Goal: Information Seeking & Learning: Learn about a topic

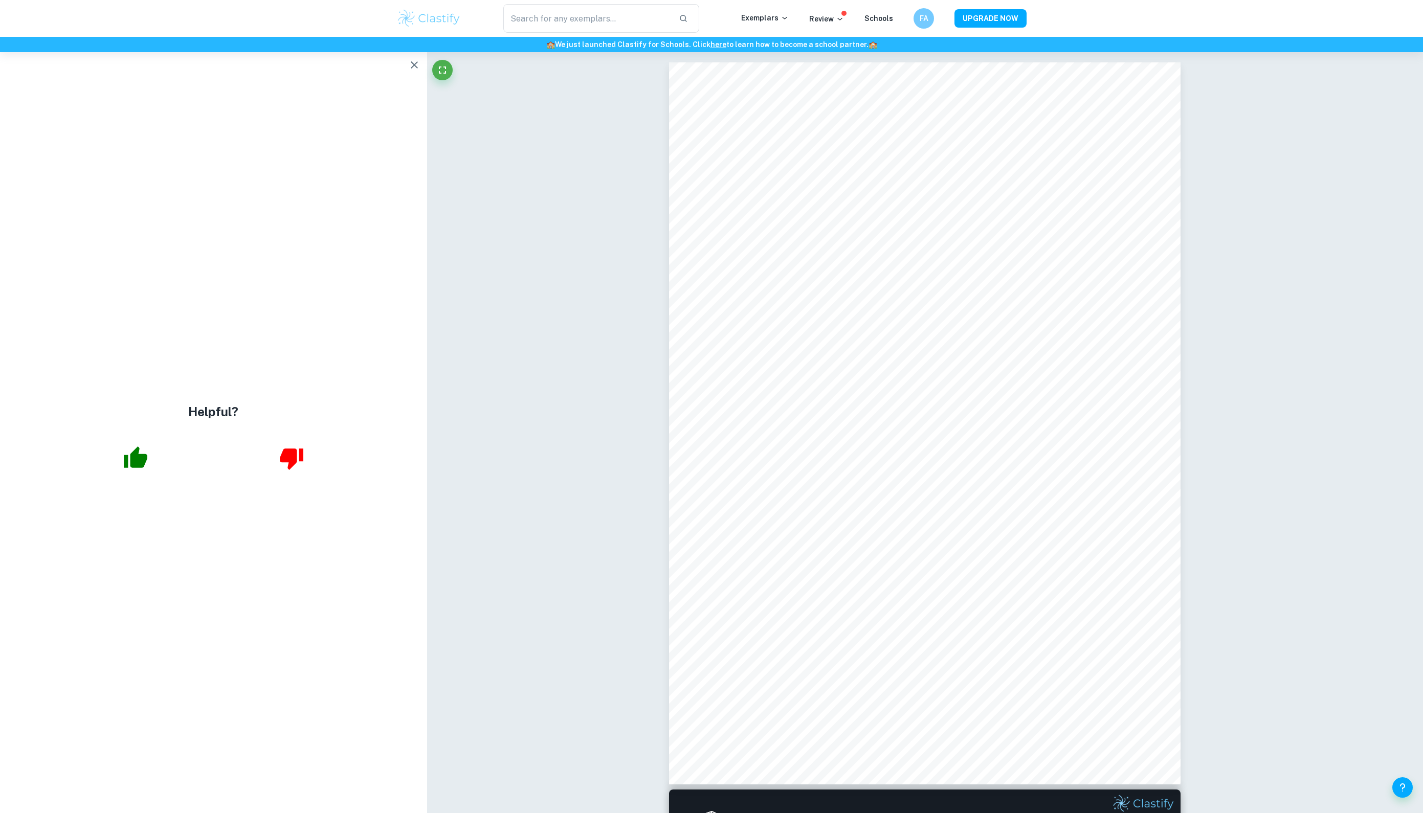
click at [411, 71] on icon "button" at bounding box center [414, 65] width 12 height 12
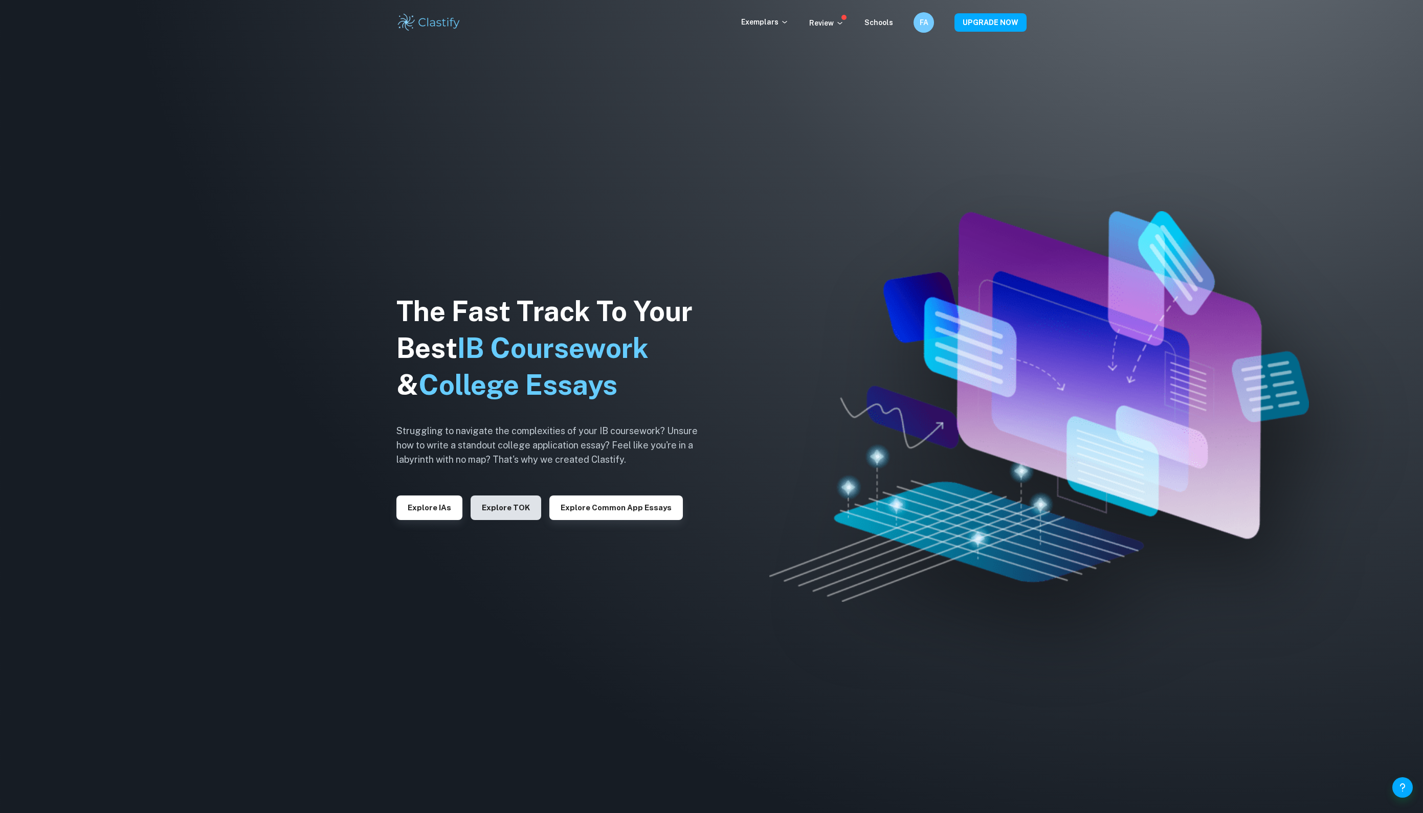
click at [512, 506] on button "Explore TOK" at bounding box center [506, 508] width 71 height 25
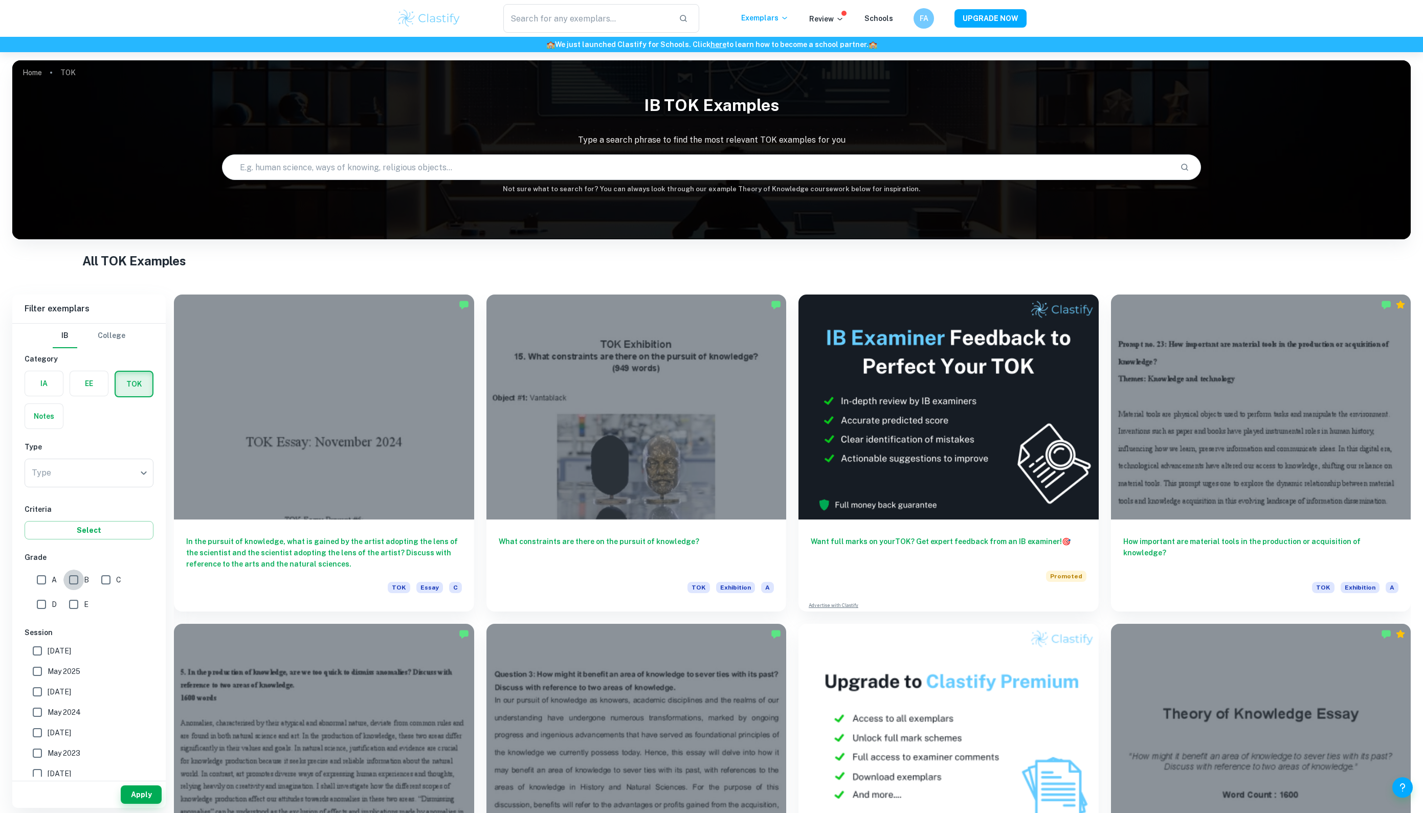
click at [78, 590] on input "B" at bounding box center [73, 580] width 20 height 20
checkbox input "true"
click at [42, 590] on input "A" at bounding box center [41, 580] width 20 height 20
checkbox input "true"
click at [86, 484] on body "We value your privacy We use cookies to enhance your browsing experience, serve…" at bounding box center [711, 458] width 1423 height 813
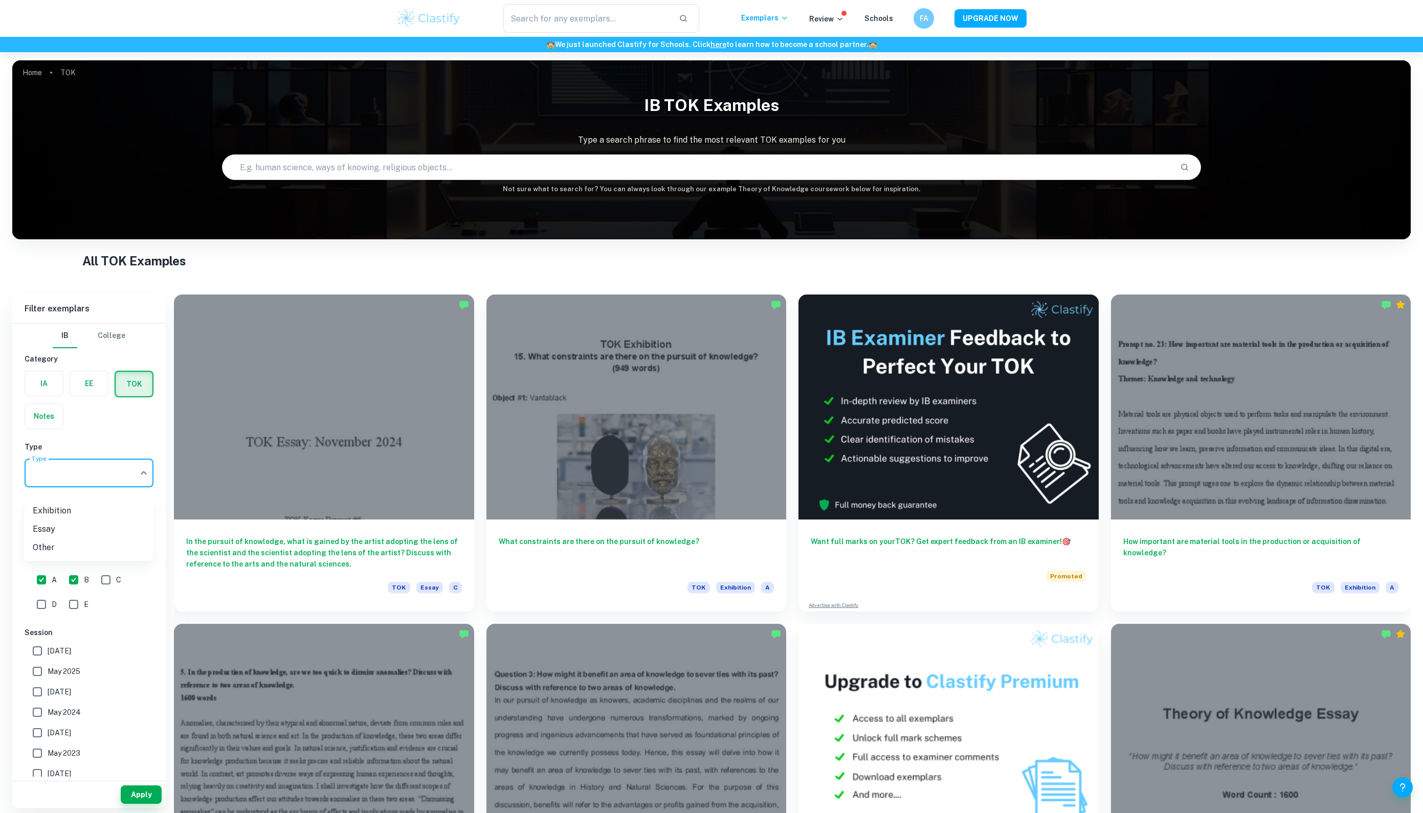
click at [91, 529] on li "Essay" at bounding box center [89, 529] width 129 height 18
type input "Essay"
click at [141, 797] on button "Apply" at bounding box center [141, 795] width 41 height 18
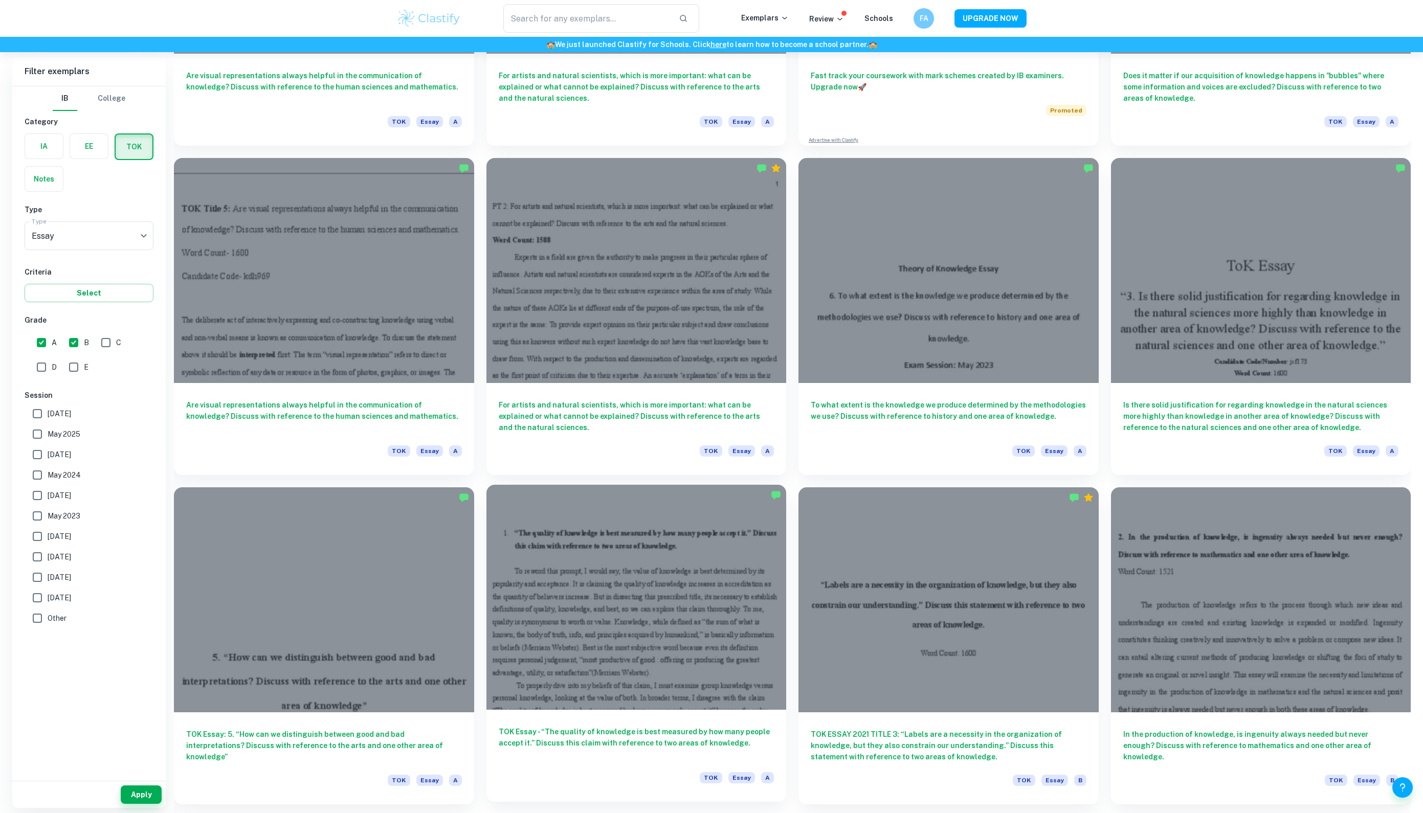
scroll to position [2168, 0]
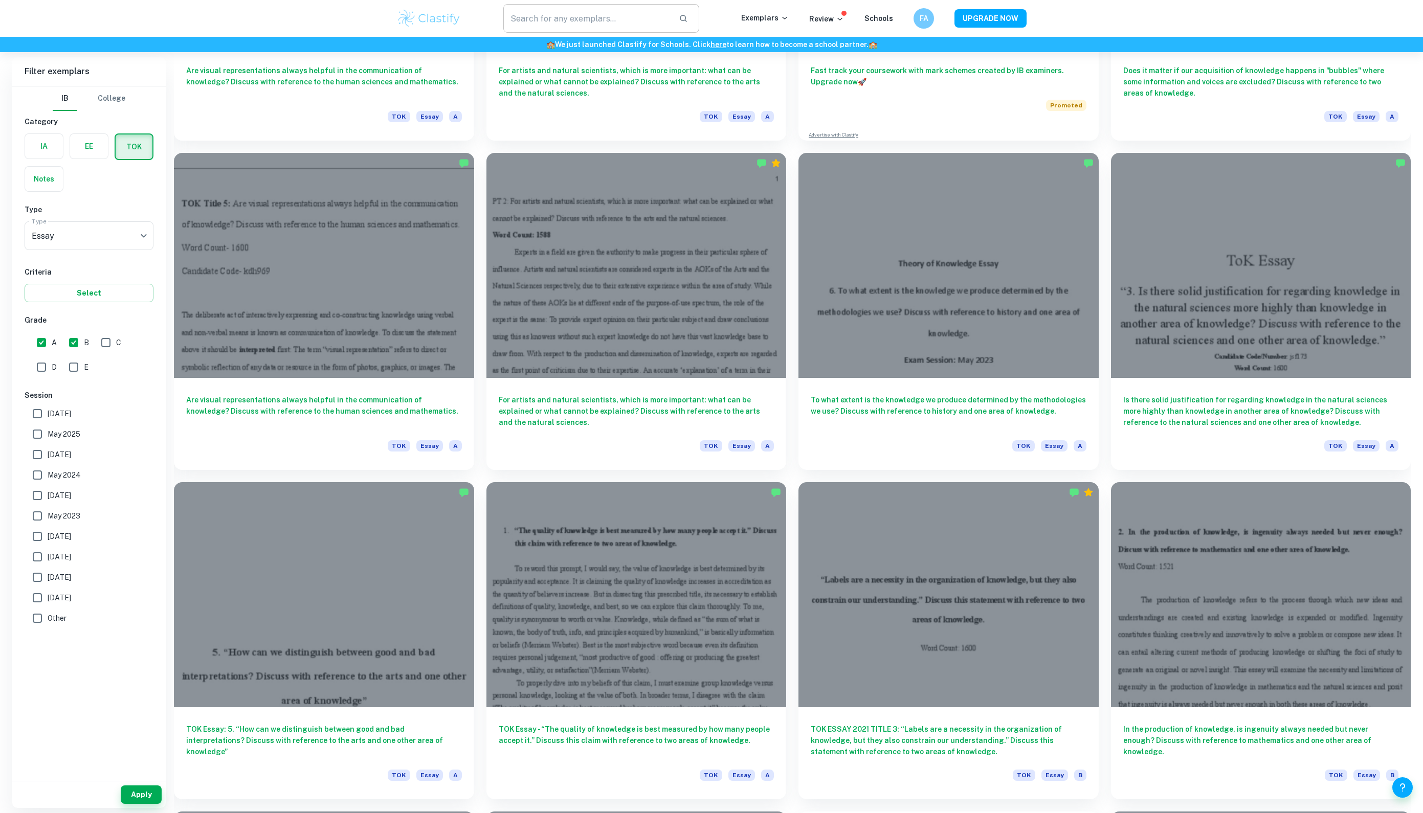
click at [601, 25] on input "text" at bounding box center [586, 18] width 167 height 29
paste input "Does acquiring knowledge destroy our sense of wonder? Discuss with reference to…"
type input "Does acquiring knowledge destroy our sense of wonder? Discuss with reference to…"
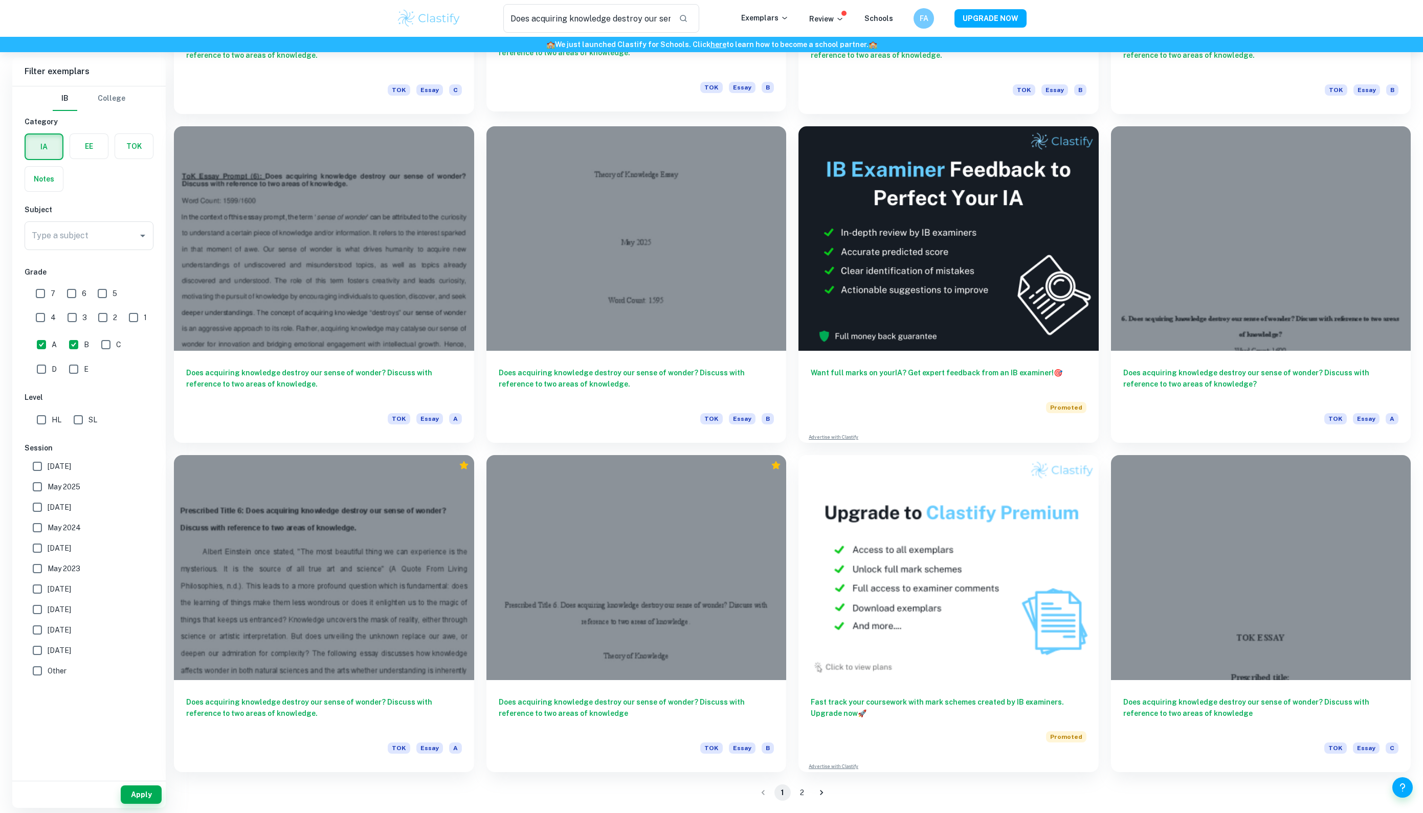
scroll to position [1303, 0]
click at [584, 397] on h6 "Does acquiring knowledge destroy our sense of wonder? Discuss with reference to…" at bounding box center [637, 382] width 276 height 34
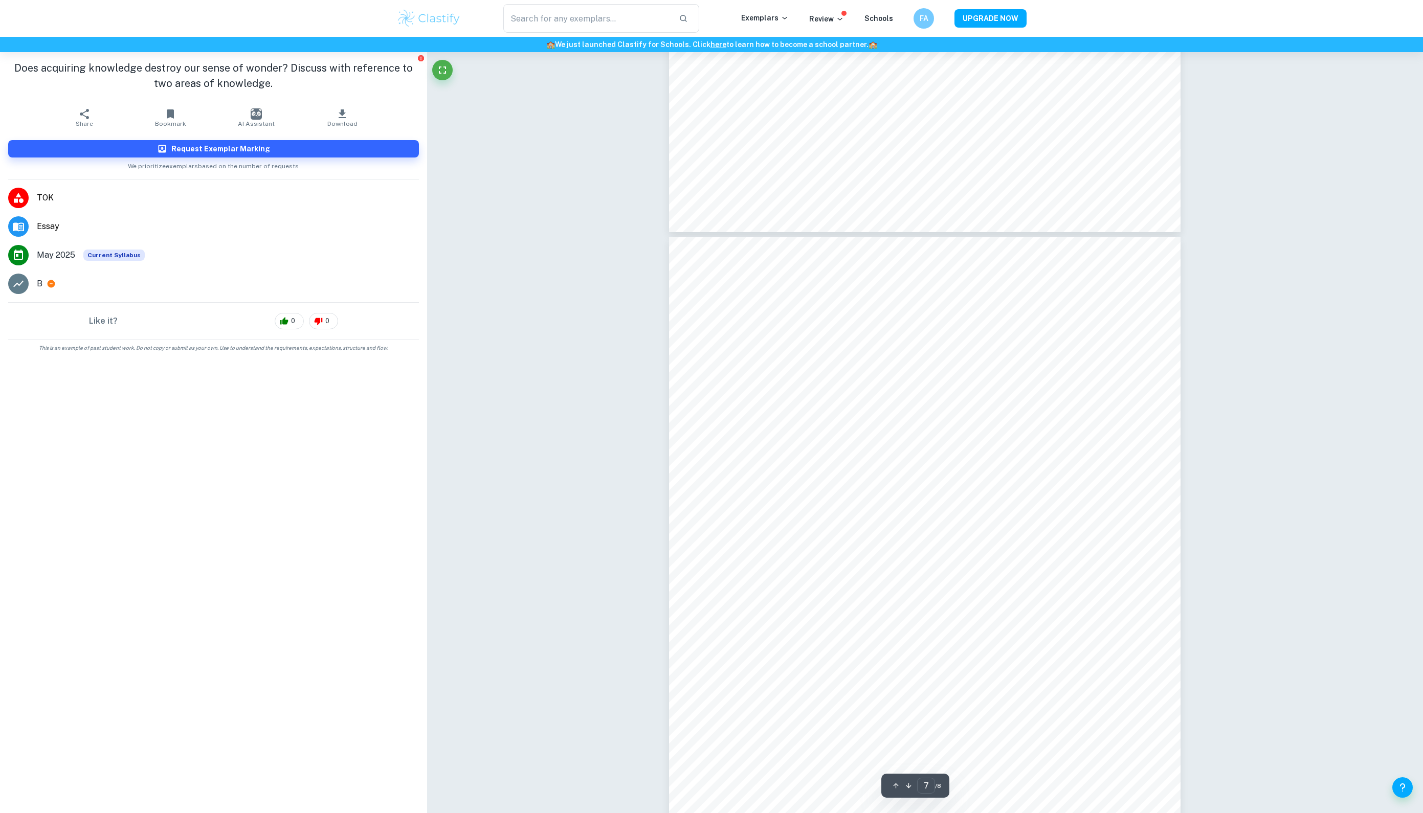
scroll to position [3864, 0]
click at [342, 110] on icon "button" at bounding box center [342, 113] width 7 height 9
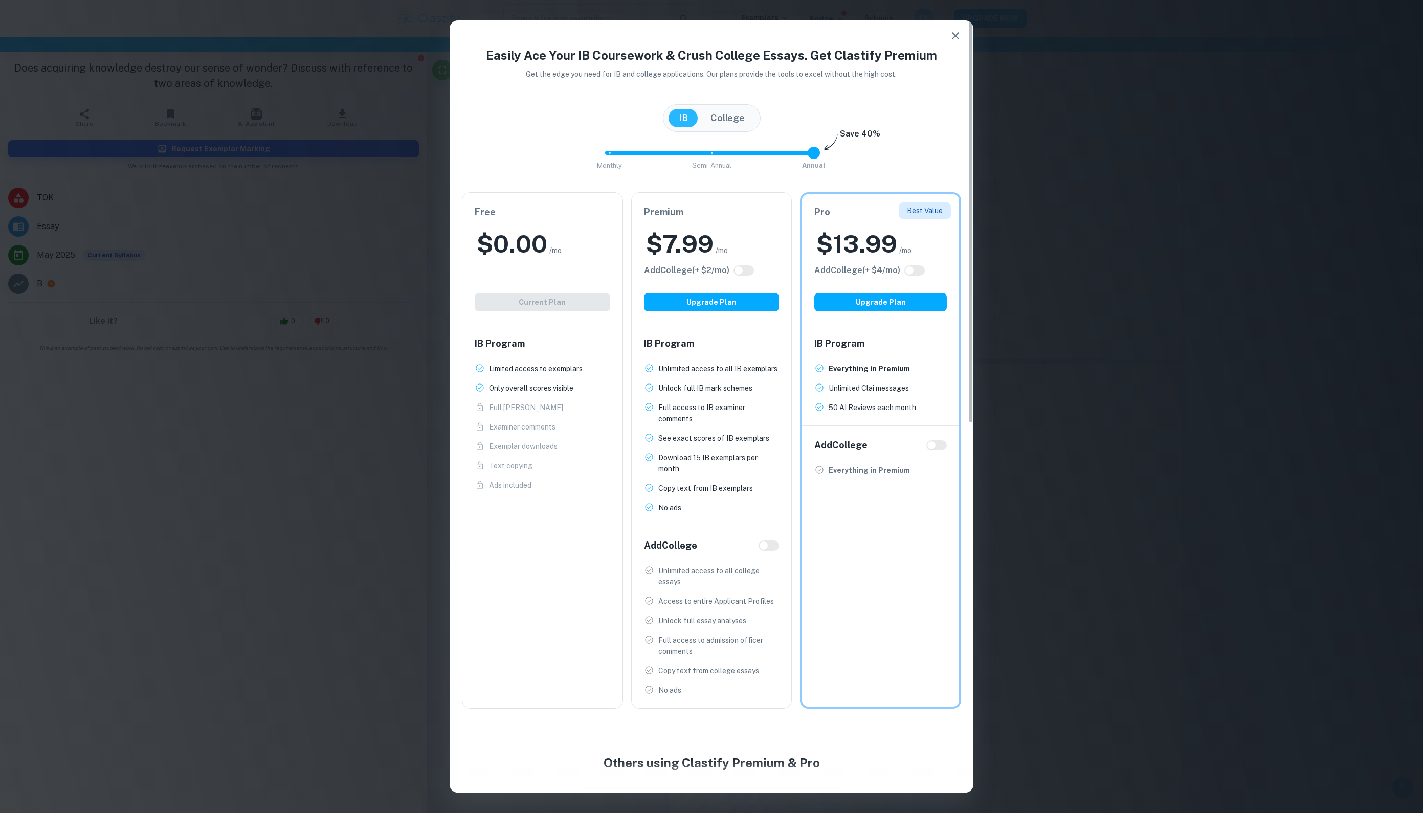
click at [570, 299] on div "Free $ 0.00 /mo Add College (+ $ 2 /mo) Current Plan" at bounding box center [542, 258] width 160 height 131
click at [563, 324] on div "Free $ 0.00 /mo Add College (+ $ 2 /mo) Current Plan" at bounding box center [542, 258] width 160 height 131
click at [950, 36] on icon "button" at bounding box center [955, 36] width 12 height 12
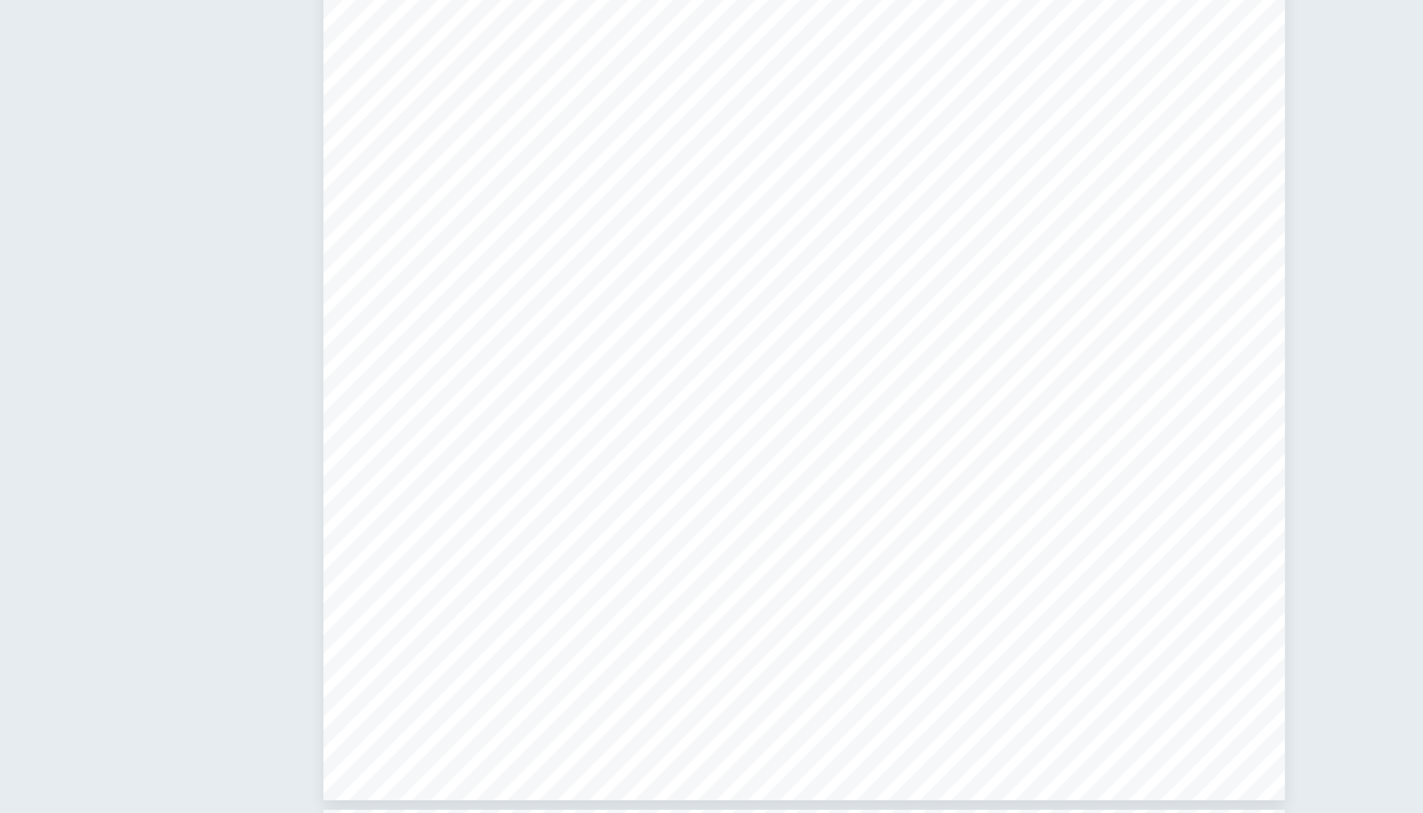
scroll to position [3377, 0]
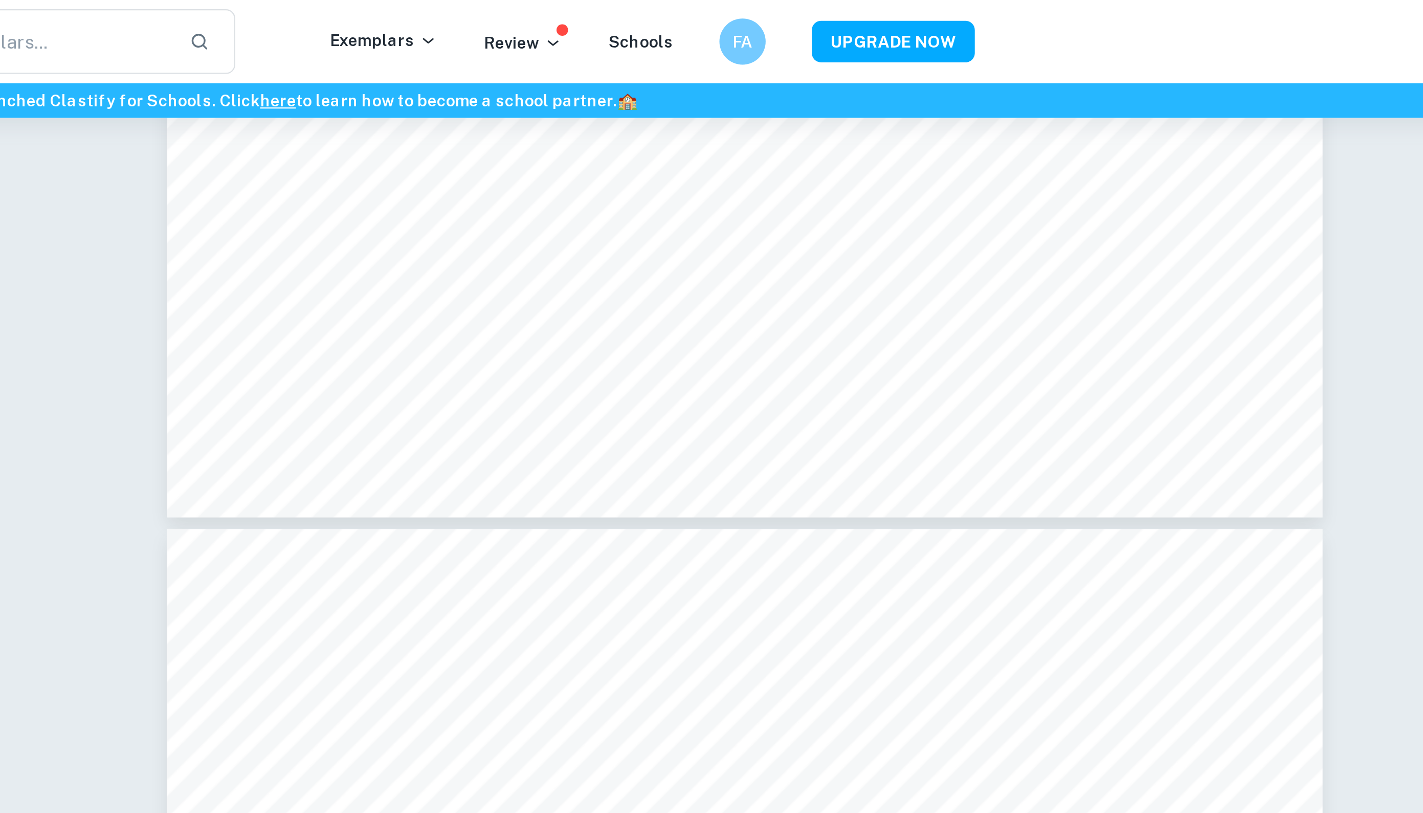
type input "3"
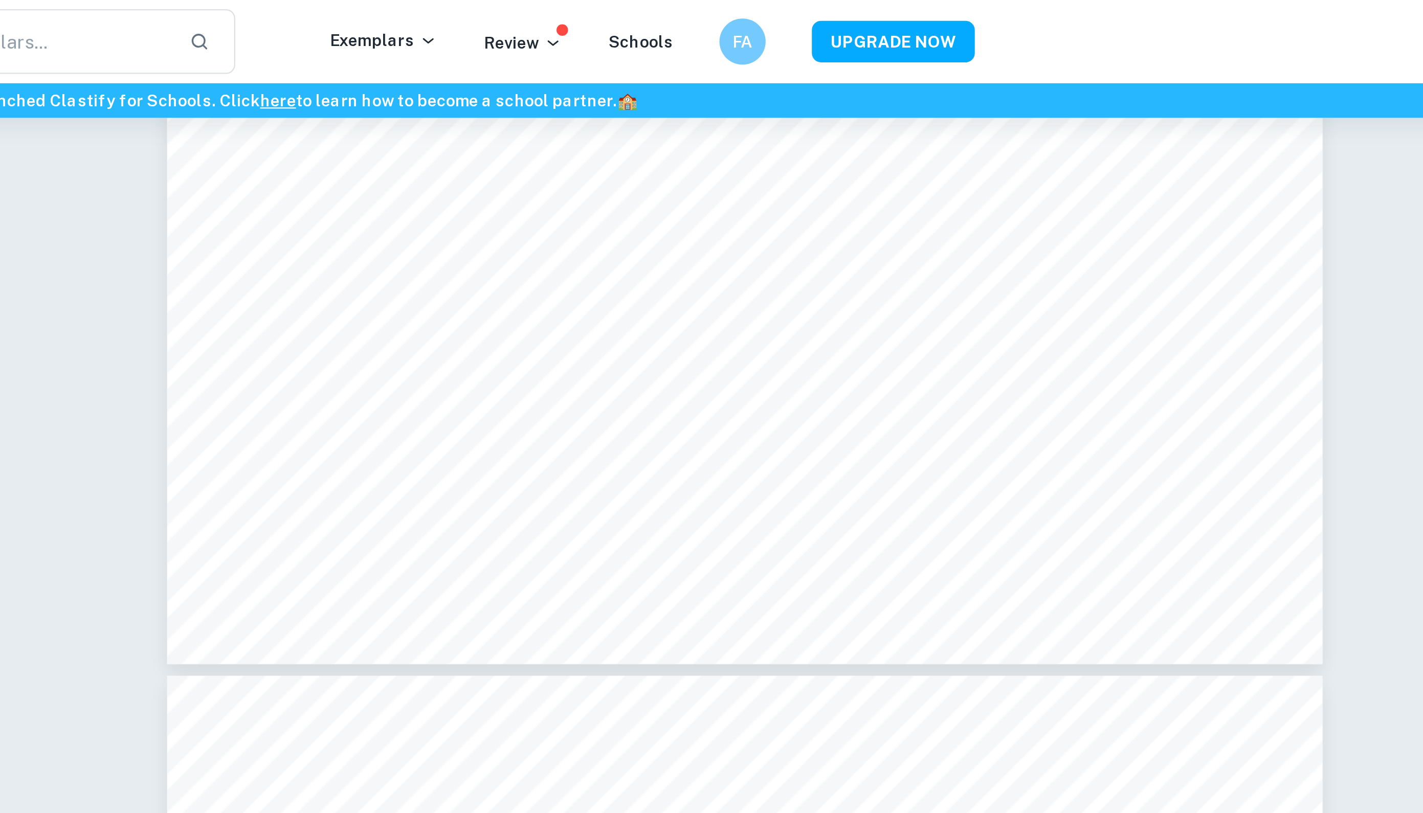
scroll to position [1737, 0]
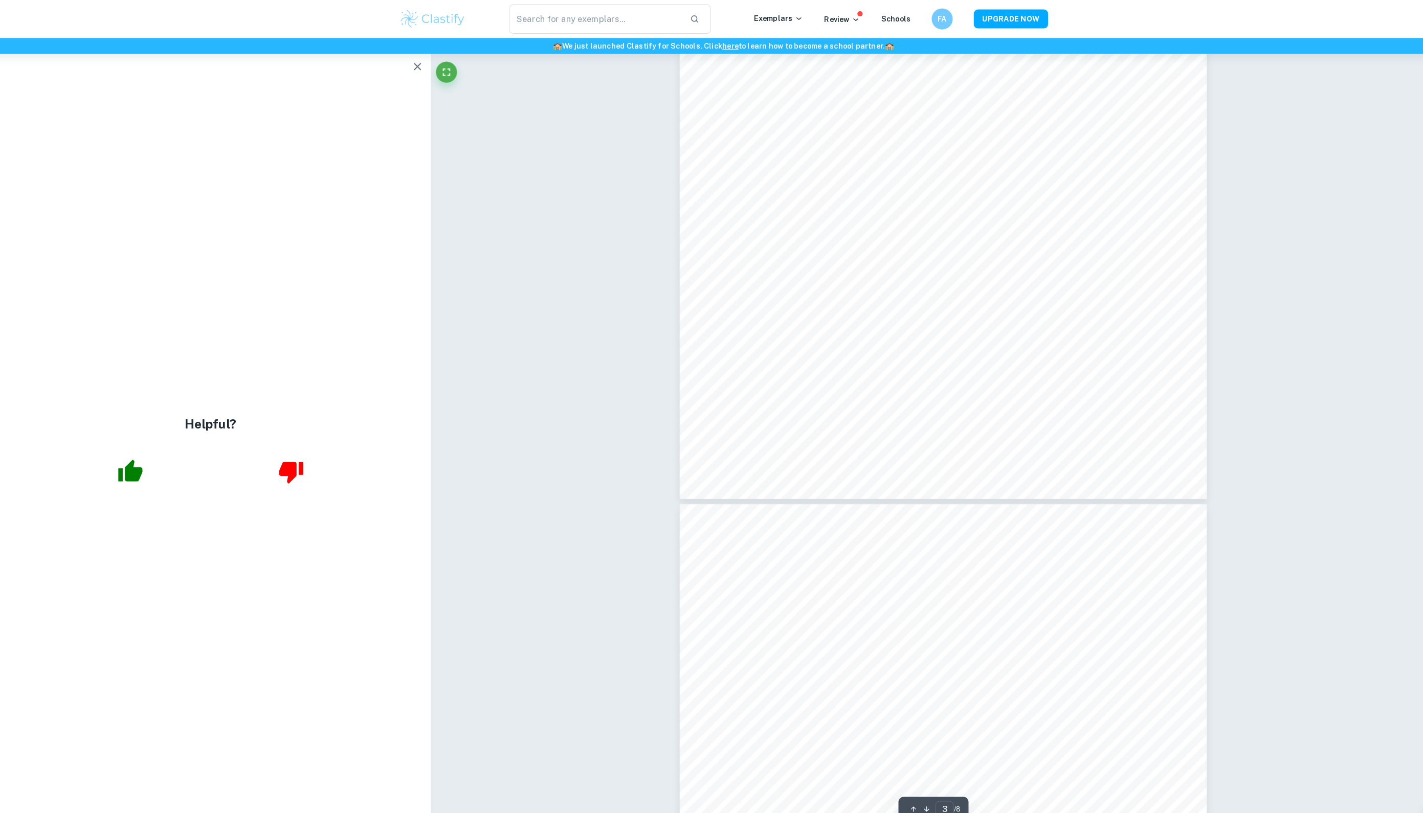
click at [408, 71] on icon "button" at bounding box center [414, 65] width 12 height 12
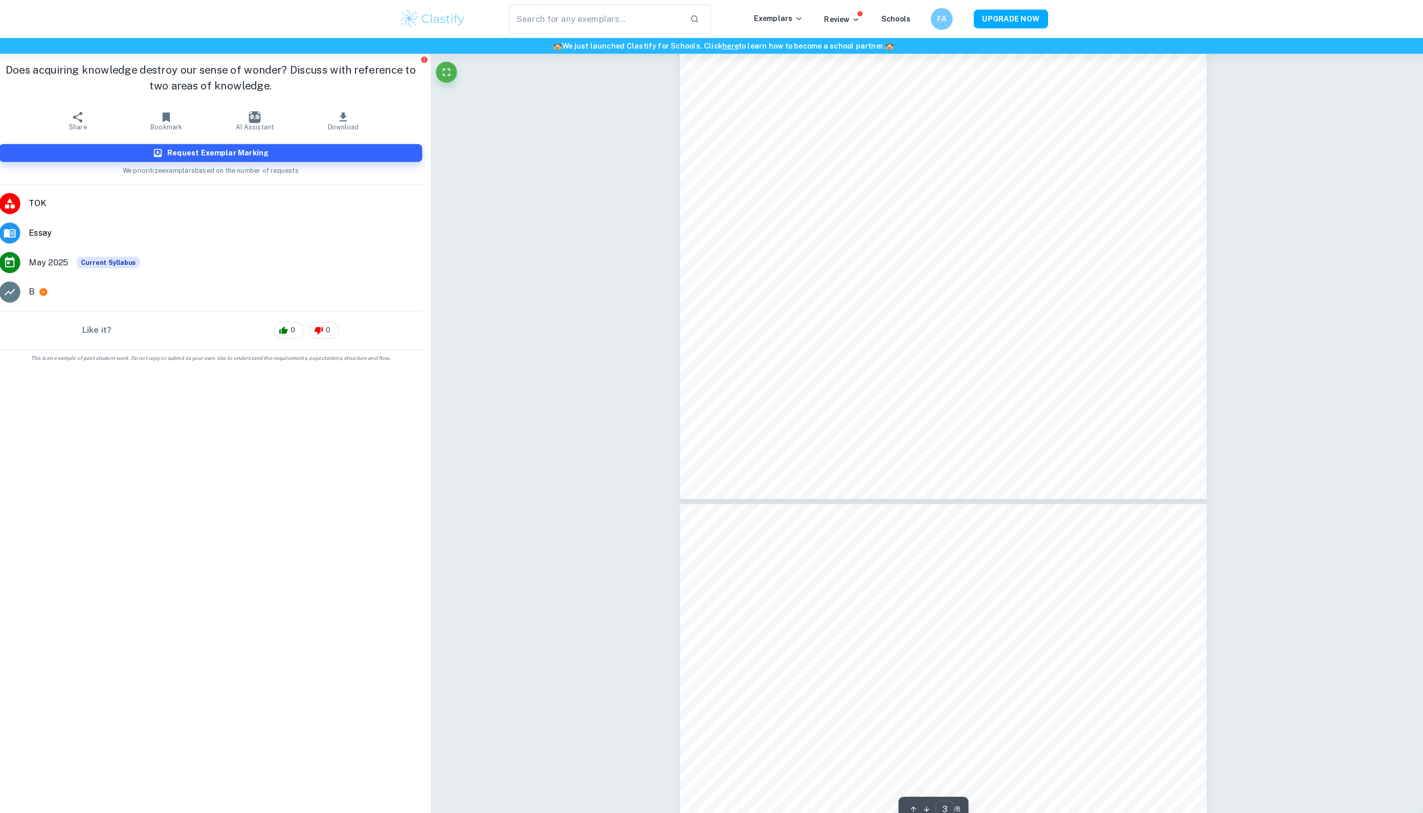
click at [917, 15] on h6 "FA" at bounding box center [923, 19] width 12 height 12
click at [845, 160] on p "Logout" at bounding box center [841, 153] width 24 height 11
